Goal: Information Seeking & Learning: Learn about a topic

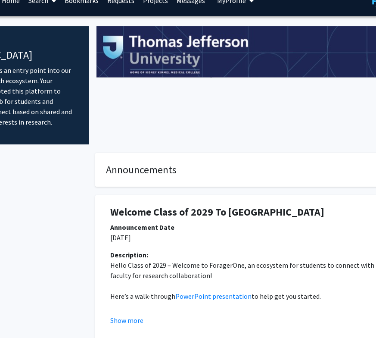
scroll to position [0, 91]
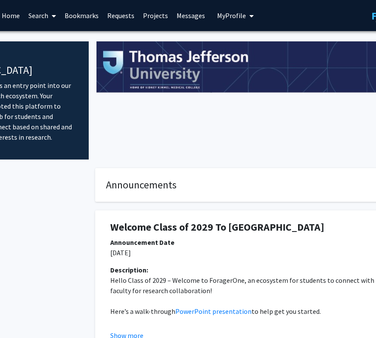
click at [54, 18] on icon at bounding box center [54, 15] width 4 height 7
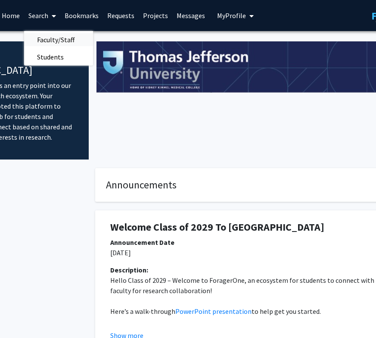
click at [56, 42] on span "Faculty/Staff" at bounding box center [55, 39] width 63 height 17
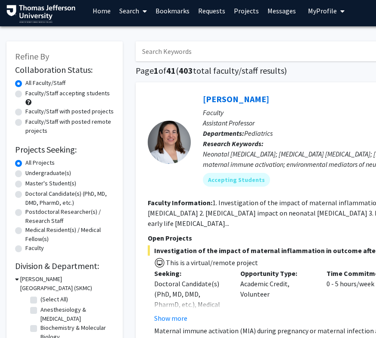
scroll to position [5, 0]
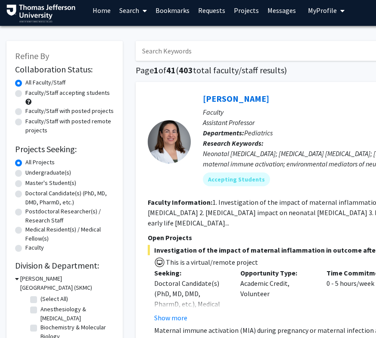
click at [165, 51] on input "Search Keywords" at bounding box center [305, 51] width 338 height 20
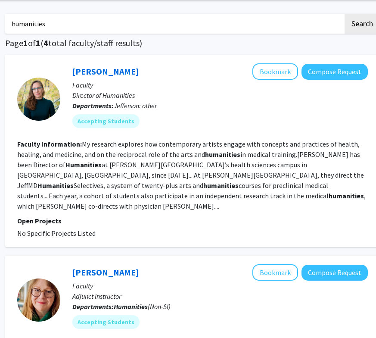
scroll to position [0, 131]
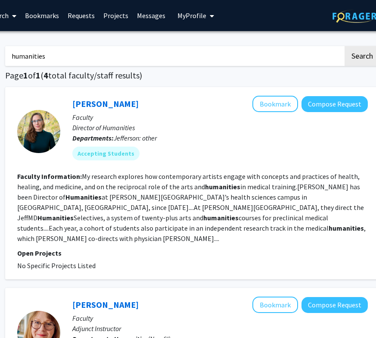
click at [42, 59] on input "humanities" at bounding box center [174, 56] width 338 height 20
click at [345, 46] on button "Search" at bounding box center [362, 56] width 35 height 20
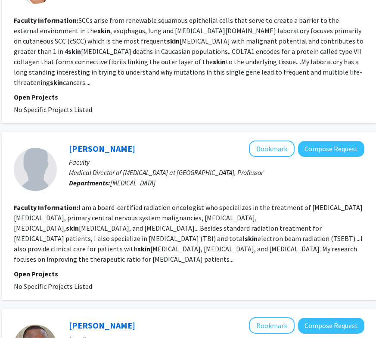
scroll to position [0, 134]
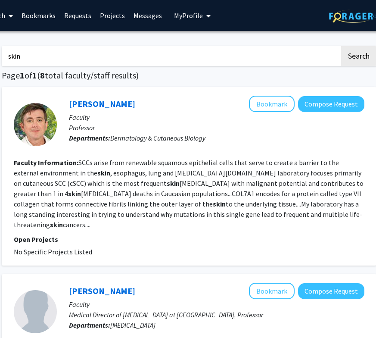
click at [72, 56] on input "skin" at bounding box center [171, 56] width 338 height 20
click at [341, 46] on button "Search" at bounding box center [358, 56] width 35 height 20
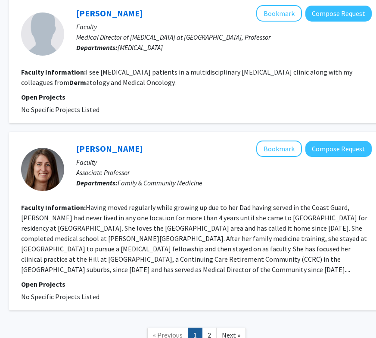
scroll to position [1280, 129]
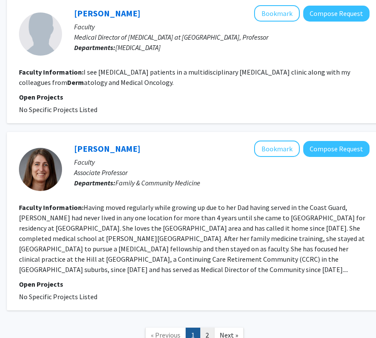
click at [209, 328] on link "2" at bounding box center [207, 334] width 15 height 15
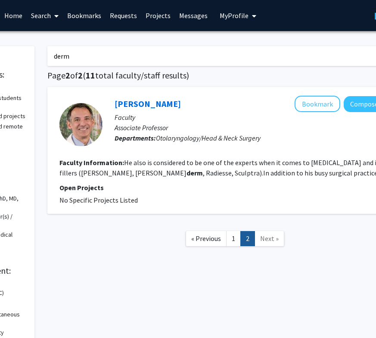
scroll to position [0, 100]
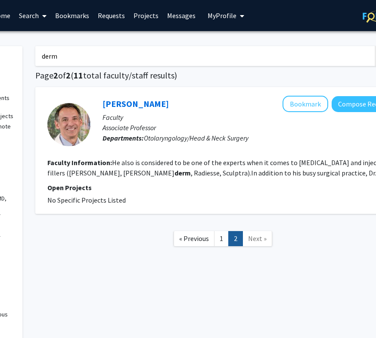
click at [91, 50] on input "derm" at bounding box center [204, 56] width 338 height 20
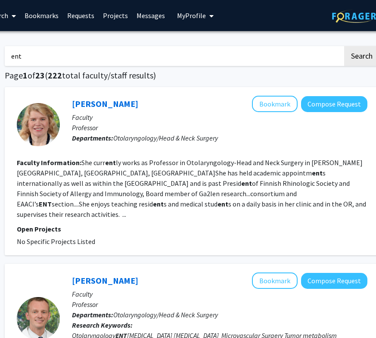
scroll to position [0, 133]
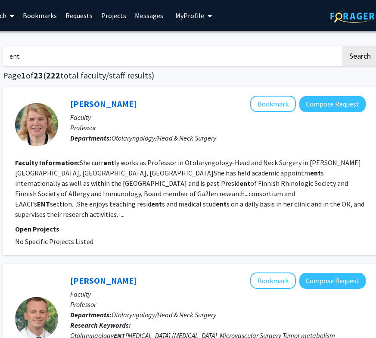
click at [49, 55] on input "ent" at bounding box center [172, 56] width 338 height 20
click at [343, 46] on button "Search" at bounding box center [360, 56] width 35 height 20
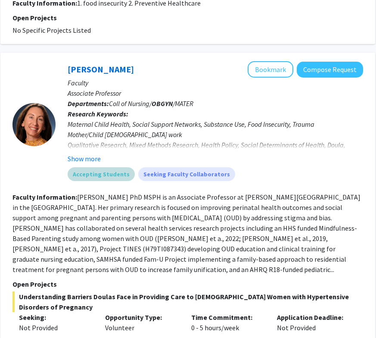
scroll to position [0, 135]
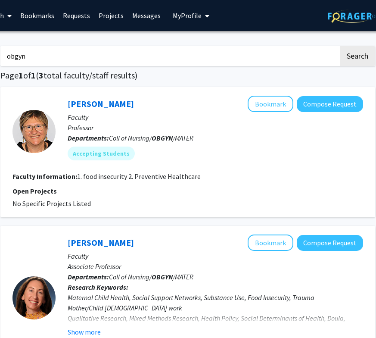
click at [76, 62] on input "obgyn" at bounding box center [169, 56] width 338 height 20
type input "emergency"
click at [340, 46] on button "Search" at bounding box center [357, 56] width 35 height 20
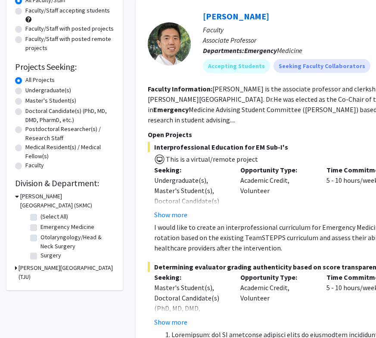
scroll to position [73, 0]
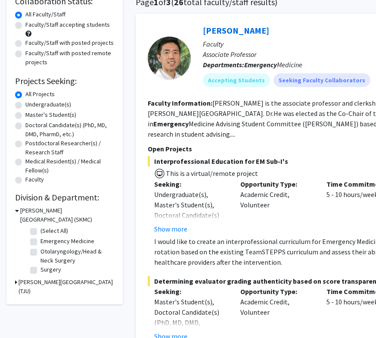
click at [31, 125] on label "Doctoral Candidate(s) (PhD, MD, DMD, PharmD, etc.)" at bounding box center [69, 130] width 89 height 18
click at [31, 125] on input "Doctoral Candidate(s) (PhD, MD, DMD, PharmD, etc.)" at bounding box center [28, 124] width 6 height 6
radio input "true"
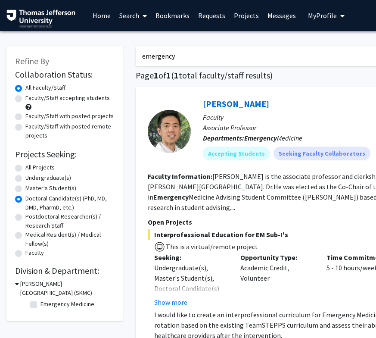
click at [41, 98] on label "Faculty/Staff accepting students" at bounding box center [67, 97] width 84 height 9
click at [31, 98] on input "Faculty/Staff accepting students" at bounding box center [28, 96] width 6 height 6
radio input "true"
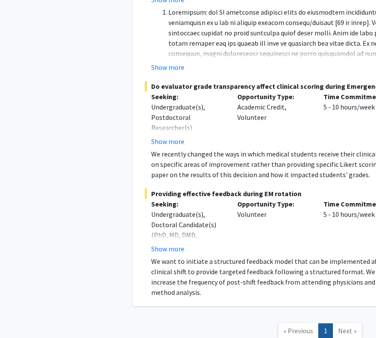
scroll to position [410, 0]
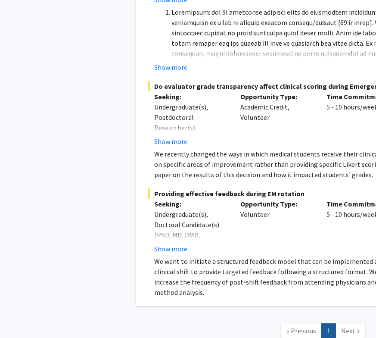
radio input "true"
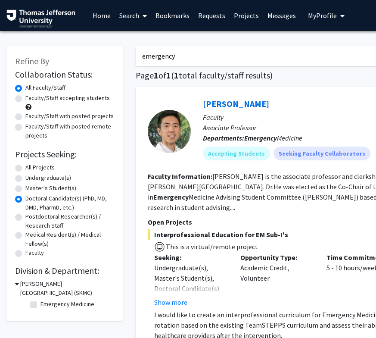
click at [34, 168] on label "All Projects" at bounding box center [39, 167] width 29 height 9
click at [31, 168] on input "All Projects" at bounding box center [28, 166] width 6 height 6
radio input "true"
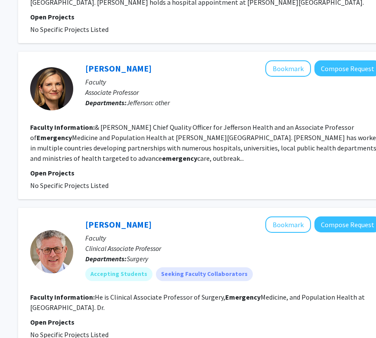
scroll to position [1908, 118]
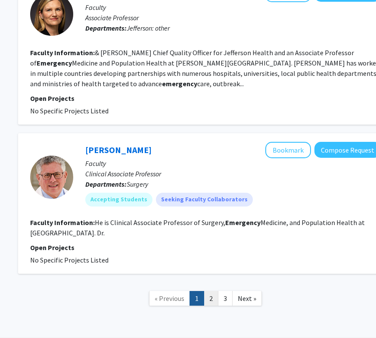
click at [209, 291] on link "2" at bounding box center [211, 298] width 15 height 15
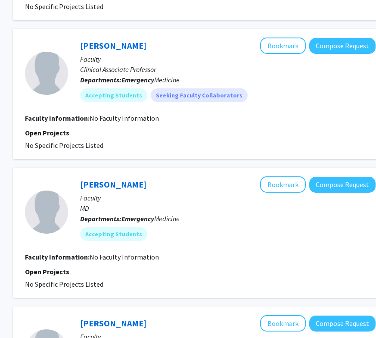
scroll to position [1033, 123]
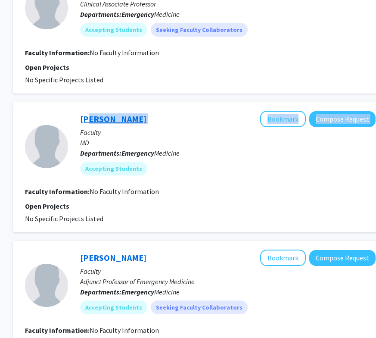
drag, startPoint x: 155, startPoint y: 122, endPoint x: 86, endPoint y: 119, distance: 69.0
click at [86, 119] on div "[PERSON_NAME] Bookmark Compose Request" at bounding box center [228, 119] width 296 height 16
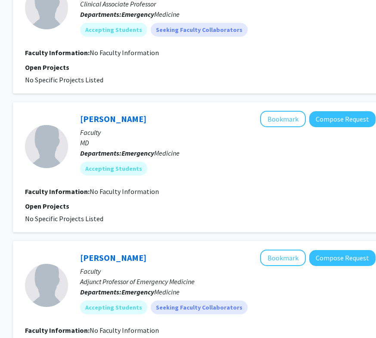
click at [149, 137] on p "MD" at bounding box center [228, 142] width 296 height 10
drag, startPoint x: 141, startPoint y: 121, endPoint x: 81, endPoint y: 117, distance: 60.0
click at [81, 117] on div "[PERSON_NAME] Bookmark Compose Request" at bounding box center [228, 119] width 296 height 16
copy link "[PERSON_NAME]"
click at [296, 118] on button "Bookmark" at bounding box center [283, 119] width 46 height 16
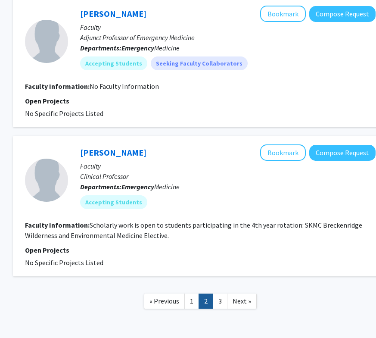
scroll to position [1277, 123]
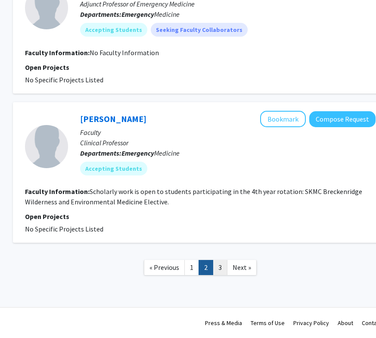
click at [221, 265] on link "3" at bounding box center [220, 267] width 15 height 15
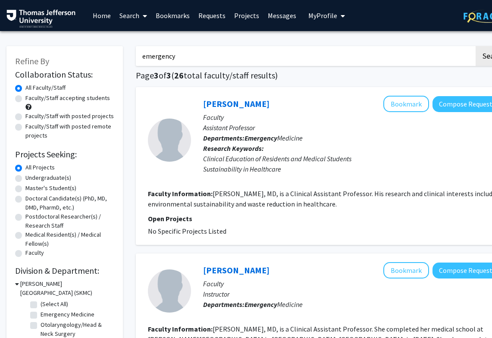
click at [128, 19] on link "Search" at bounding box center [133, 15] width 36 height 30
click at [135, 44] on span "Faculty/Staff" at bounding box center [146, 39] width 63 height 17
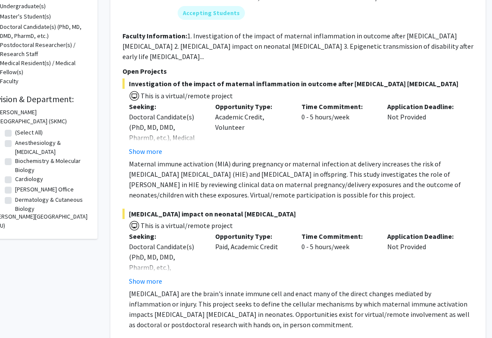
scroll to position [43, 25]
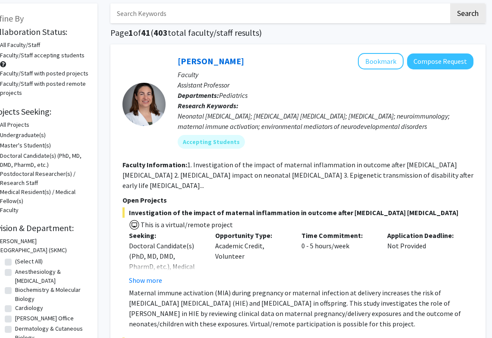
click at [162, 16] on input "Search Keywords" at bounding box center [279, 13] width 338 height 20
click at [376, 3] on button "Search" at bounding box center [467, 13] width 35 height 20
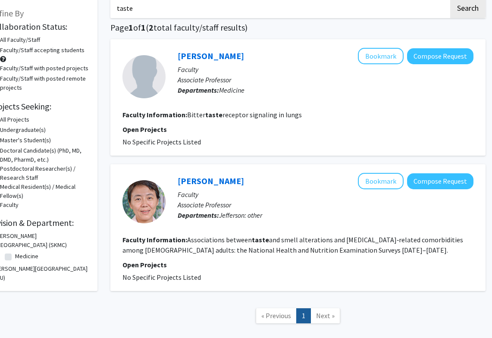
scroll to position [0, 25]
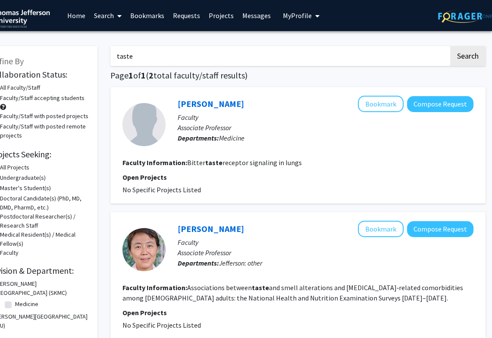
click at [164, 54] on input "taste" at bounding box center [279, 56] width 338 height 20
click at [376, 46] on button "Search" at bounding box center [467, 56] width 35 height 20
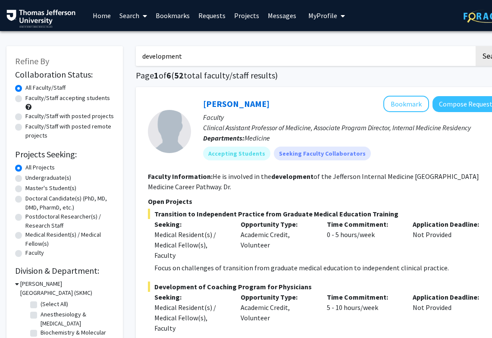
click at [196, 63] on input "development" at bounding box center [305, 56] width 338 height 20
type input "embryo"
click at [376, 46] on button "Search" at bounding box center [492, 56] width 35 height 20
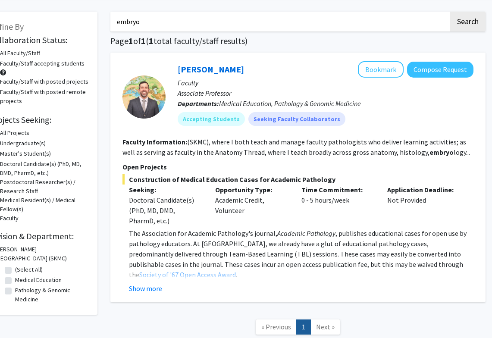
scroll to position [31, 25]
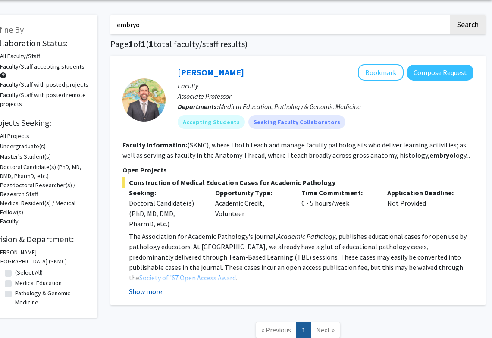
click at [152, 291] on button "Show more" at bounding box center [145, 291] width 33 height 10
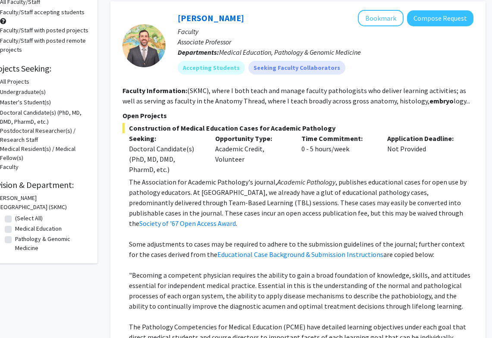
scroll to position [83, 25]
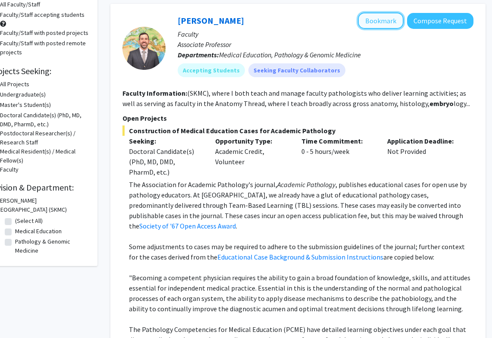
click at [376, 24] on button "Bookmark" at bounding box center [381, 20] width 46 height 16
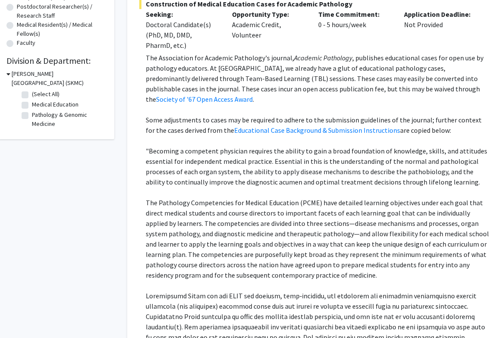
scroll to position [169, 9]
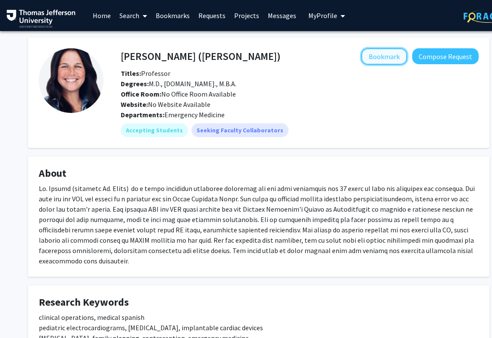
click at [376, 60] on button "Bookmark" at bounding box center [384, 56] width 46 height 16
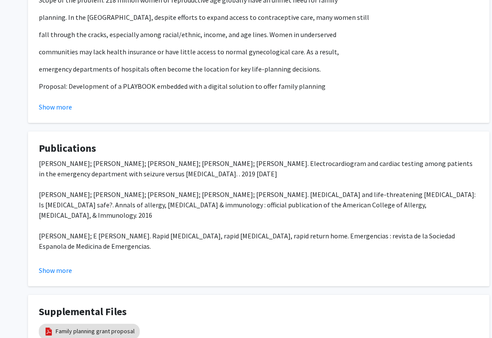
scroll to position [469, 0]
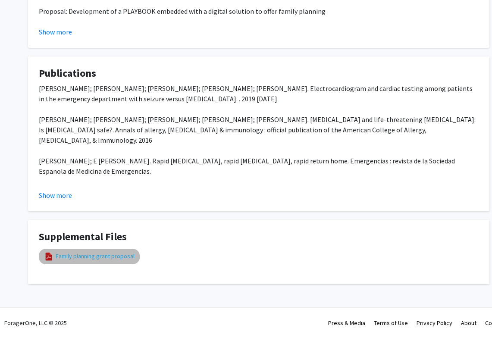
click at [101, 258] on link "Family planning grant proposal" at bounding box center [95, 256] width 79 height 9
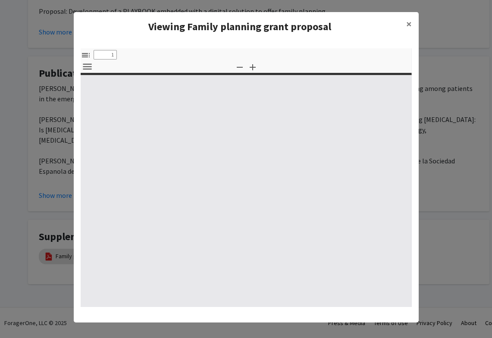
select select "custom"
type input "0"
select select "custom"
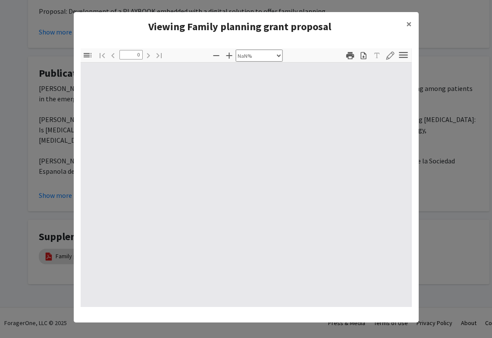
scroll to position [5, 0]
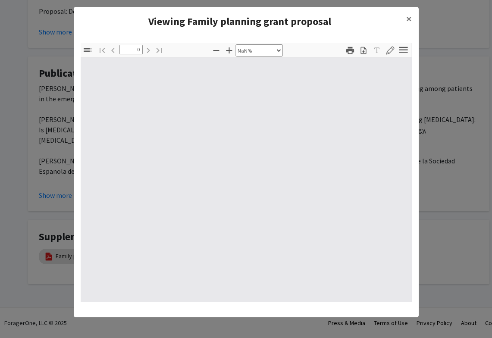
type input "1"
select select "auto"
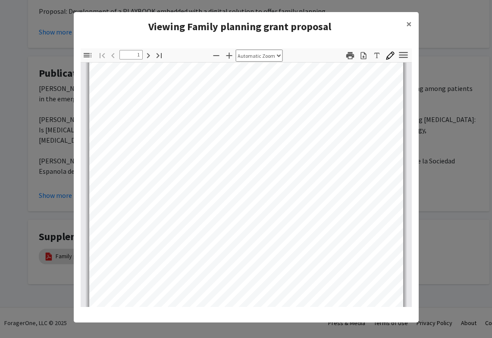
scroll to position [24, 0]
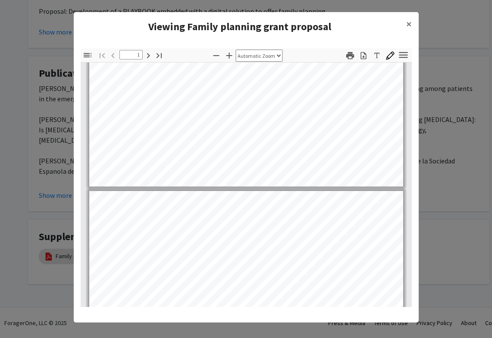
type input "2"
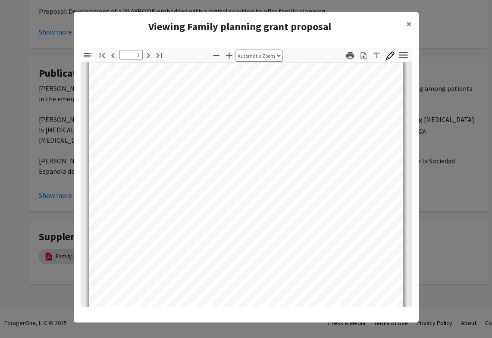
scroll to position [669, 0]
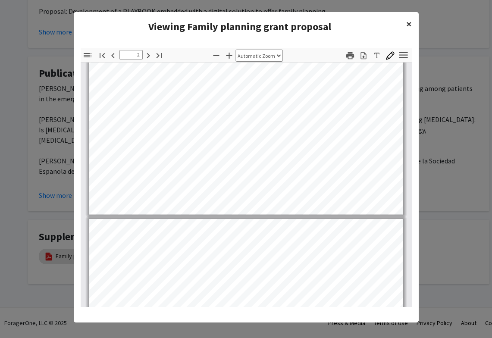
click at [376, 24] on span "×" at bounding box center [409, 23] width 6 height 13
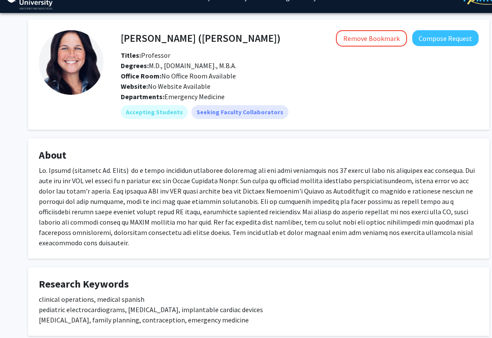
scroll to position [0, 0]
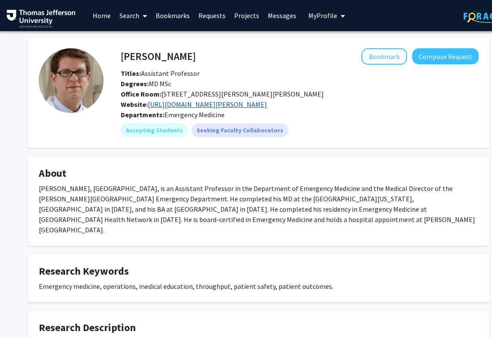
click at [221, 109] on link "[URL][DOMAIN_NAME][PERSON_NAME]" at bounding box center [207, 104] width 119 height 9
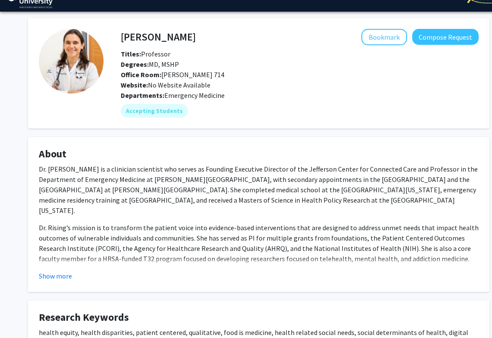
scroll to position [44, 0]
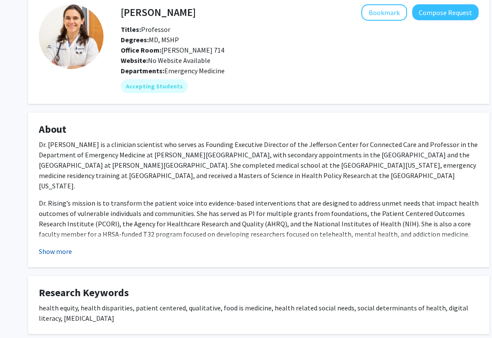
click at [61, 253] on button "Show more" at bounding box center [55, 251] width 33 height 10
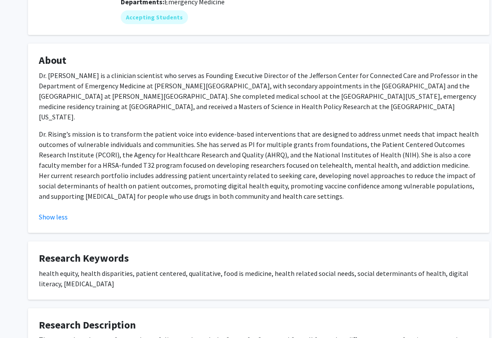
scroll to position [0, 0]
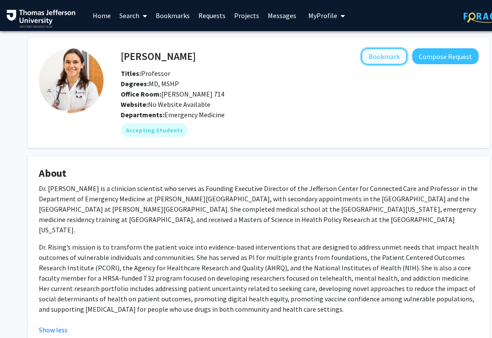
click at [376, 53] on button "Bookmark" at bounding box center [384, 56] width 46 height 16
